Goal: Communication & Community: Answer question/provide support

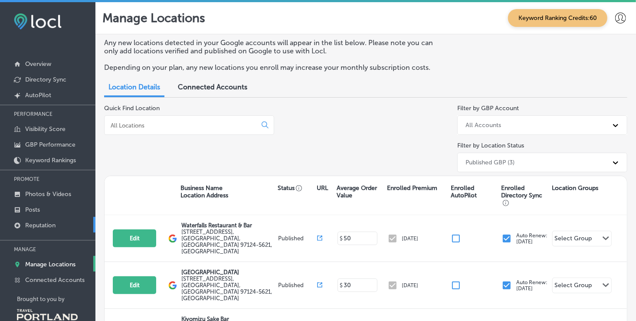
click at [55, 220] on link "Reputation" at bounding box center [47, 225] width 95 height 16
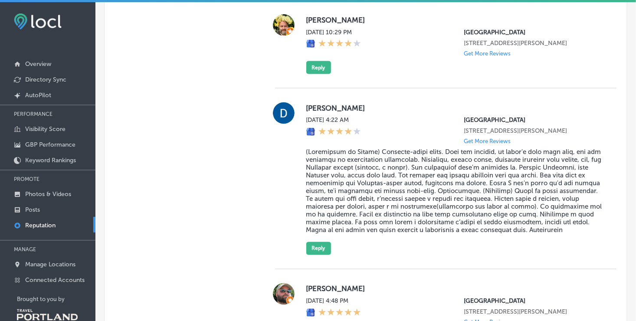
scroll to position [680, 0]
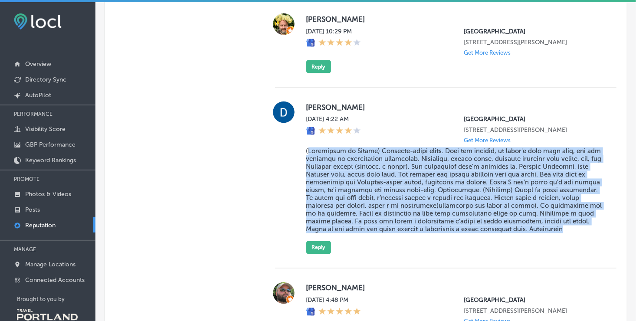
drag, startPoint x: 306, startPoint y: 165, endPoint x: 597, endPoint y: 245, distance: 302.0
click at [597, 245] on div "[PERSON_NAME] [DATE] 4:22 AM [GEOGRAPHIC_DATA] [STREET_ADDRESS][PERSON_NAME] Ge…" at bounding box center [446, 178] width 342 height 153
click at [503, 224] on blockquote at bounding box center [454, 191] width 296 height 86
click at [418, 269] on div "[PERSON_NAME] [DATE] 4:22 AM [GEOGRAPHIC_DATA] [STREET_ADDRESS][PERSON_NAME] Ge…" at bounding box center [446, 178] width 342 height 181
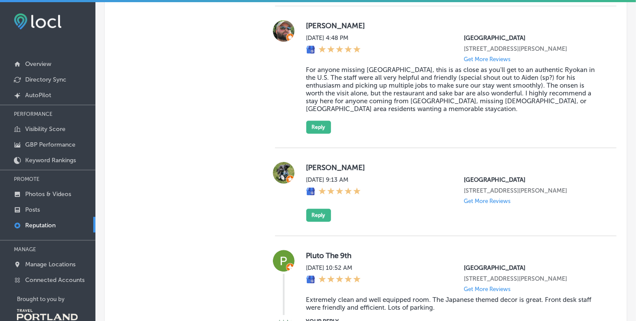
scroll to position [936, 0]
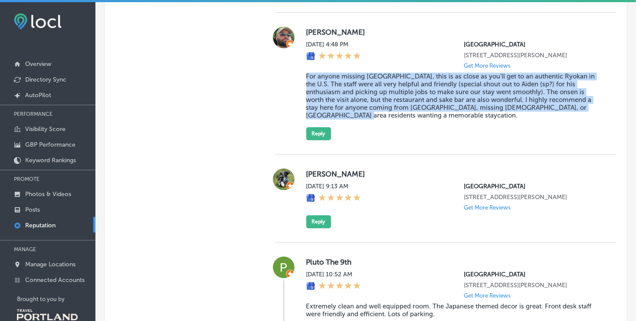
drag, startPoint x: 305, startPoint y: 97, endPoint x: 347, endPoint y: 141, distance: 60.8
click at [347, 119] on blockquote "For anyone missing [GEOGRAPHIC_DATA], this is as close as you'll get to an auth…" at bounding box center [454, 95] width 296 height 47
click at [578, 155] on div "[PERSON_NAME] [DATE] 4:48 PM [GEOGRAPHIC_DATA] [STREET_ADDRESS][PERSON_NAME] Ge…" at bounding box center [446, 84] width 342 height 142
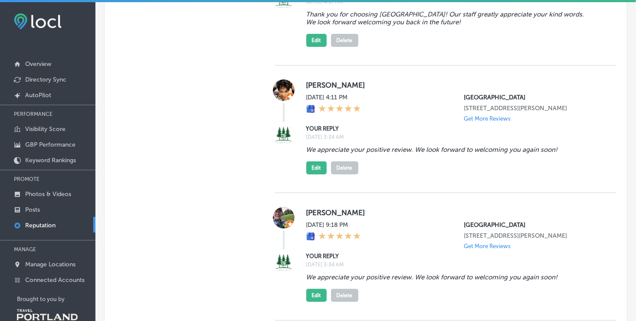
scroll to position [1624, 0]
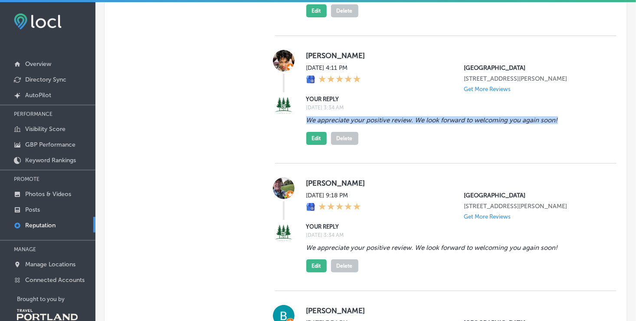
drag, startPoint x: 305, startPoint y: 185, endPoint x: 566, endPoint y: 187, distance: 261.3
click at [566, 124] on blockquote "We appreciate your positive review. We look forward to welcoming you again soon!" at bounding box center [454, 120] width 296 height 8
drag, startPoint x: 566, startPoint y: 187, endPoint x: 537, endPoint y: 185, distance: 29.6
copy blockquote "We appreciate your positive review. We look forward to welcoming you again soon!"
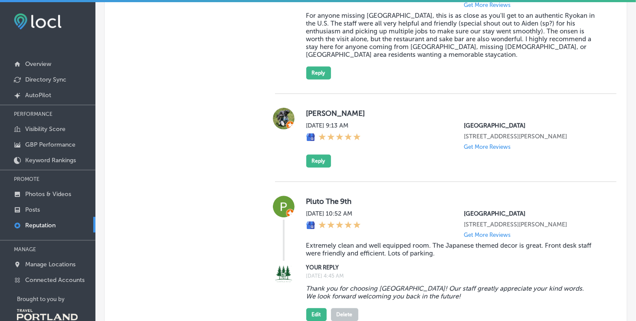
scroll to position [1001, 0]
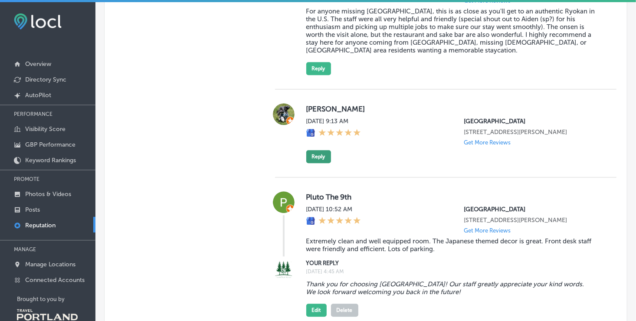
click at [320, 163] on button "Reply" at bounding box center [318, 156] width 25 height 13
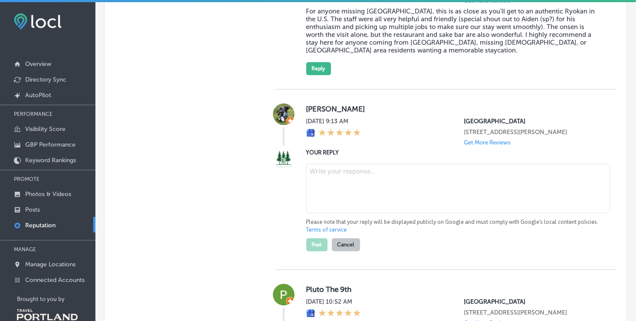
type textarea "x"
click at [340, 208] on textarea at bounding box center [458, 188] width 304 height 49
paste textarea "We appreciate your positive review. We look forward to welcoming you again soon!"
type textarea "We appreciate your positive review. We look forward to welcoming you again soon!"
click at [312, 251] on button "Post" at bounding box center [316, 244] width 21 height 13
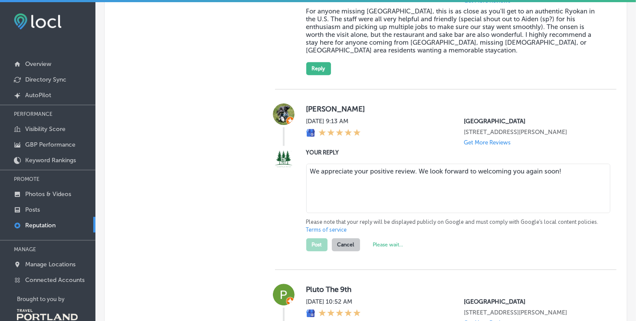
type textarea "x"
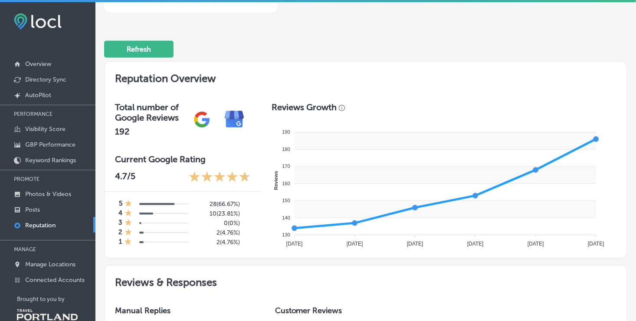
scroll to position [217, 0]
